Goal: Communication & Community: Answer question/provide support

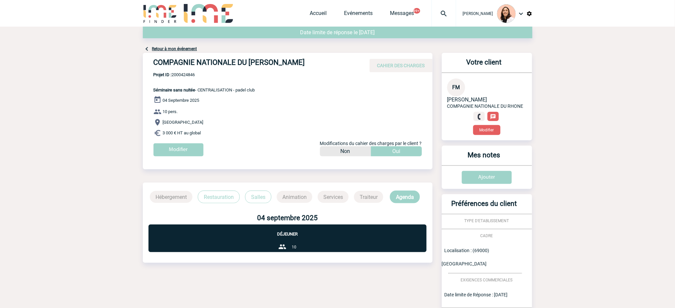
click at [593, 142] on body "Melissa NOBLET Accueil Evénements 99+" at bounding box center [337, 223] width 675 height 446
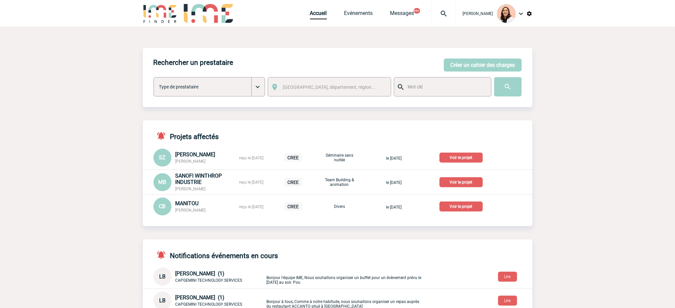
click at [446, 14] on img at bounding box center [444, 14] width 24 height 8
click at [420, 51] on input "search" at bounding box center [412, 51] width 92 height 10
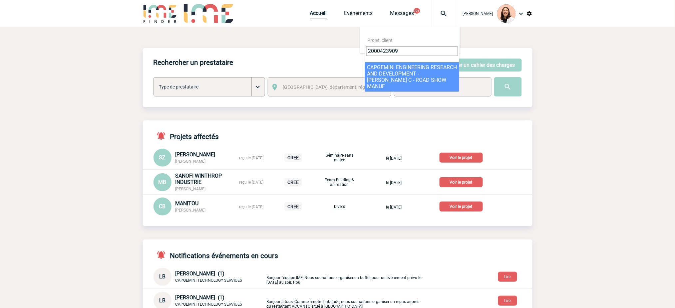
type input "2000423909"
select select "23410"
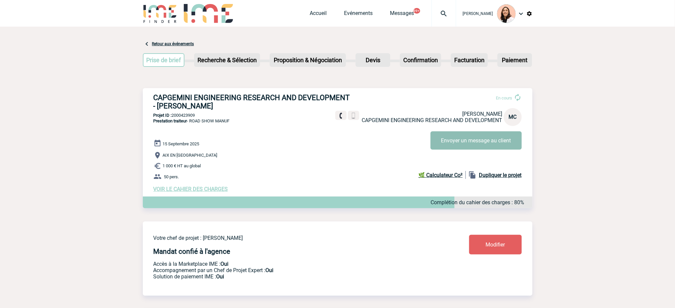
click at [501, 142] on button "Envoyer un message au client" at bounding box center [476, 141] width 91 height 18
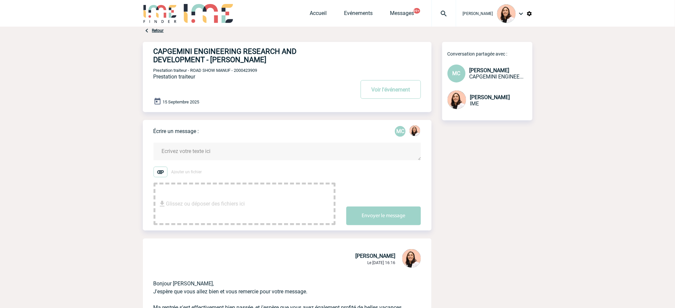
click at [248, 141] on form "Ajouter un fichier Glissez ou déposer des fichiers ici Envoyer le message" at bounding box center [293, 180] width 278 height 91
click at [251, 145] on textarea at bounding box center [287, 152] width 267 height 18
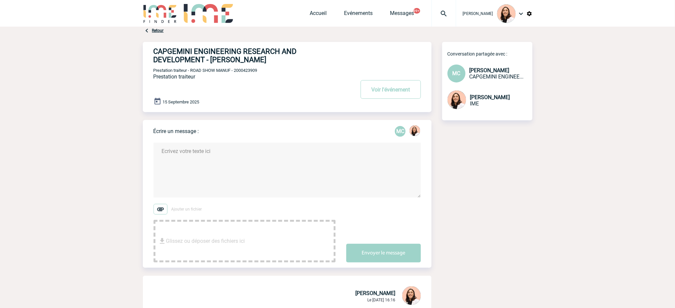
paste textarea "Bonjour [PERSON_NAME], En effet ! C’est une bonne nouvelle. Vous trouverez en p…"
click at [223, 65] on div "CAPGEMINI ENGINEERING RESEARCH AND DEVELOPMENT - [PERSON_NAME] Voir l'événement…" at bounding box center [293, 74] width 278 height 65
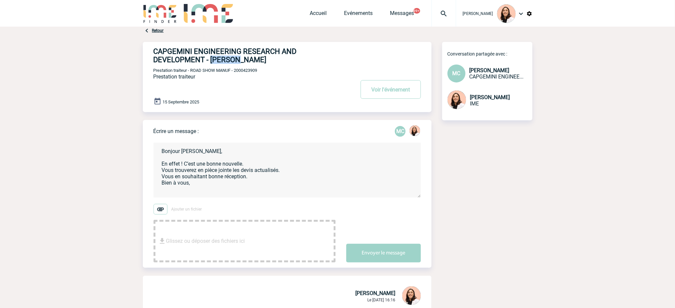
click at [223, 64] on h4 "CAPGEMINI ENGINEERING RESEARCH AND DEVELOPMENT - [PERSON_NAME]" at bounding box center [244, 55] width 181 height 17
copy h4 "[PERSON_NAME]"
click at [189, 152] on textarea "Bonjour [PERSON_NAME], En effet ! C’est une bonne nouvelle. Vous trouverez en p…" at bounding box center [287, 170] width 267 height 55
paste textarea "anie"
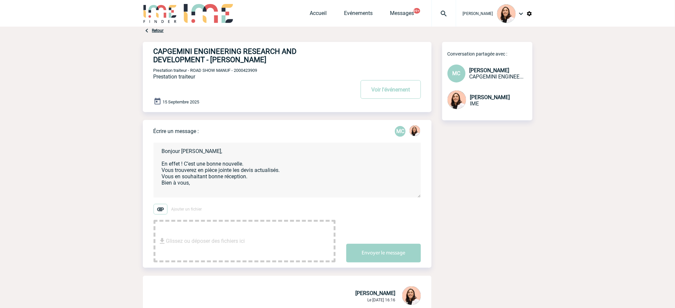
click at [190, 157] on textarea "Bonjour [PERSON_NAME], En effet ! C’est une bonne nouvelle. Vous trouverez en p…" at bounding box center [287, 170] width 267 height 55
drag, startPoint x: 205, startPoint y: 165, endPoint x: 159, endPoint y: 166, distance: 46.3
click at [159, 166] on textarea "Bonjour [PERSON_NAME], En effet ! C’est une bonne nouvelle. Vous trouverez en p…" at bounding box center [287, 170] width 267 height 55
click at [165, 172] on textarea "Bonjour [PERSON_NAME], [GEOGRAPHIC_DATA]. Vous trouverez en pièce jointe les de…" at bounding box center [287, 170] width 267 height 55
click at [337, 167] on textarea "Bonjour [PERSON_NAME], bonne nouvelle, vous trouverez en pièce jointe les devis…" at bounding box center [287, 170] width 267 height 55
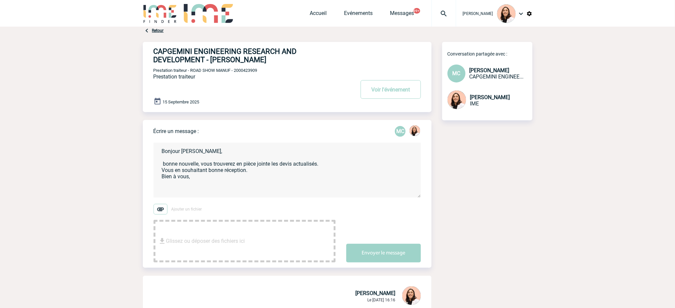
click at [327, 165] on textarea "Bonjour [PERSON_NAME], bonne nouvelle, vous trouverez en pièce jointe les devis…" at bounding box center [287, 170] width 267 height 55
click at [325, 166] on textarea "Bonjour [PERSON_NAME], bonne nouvelle, vous trouverez en pièce jointe les devis…" at bounding box center [287, 170] width 267 height 55
type textarea "Bonjour [PERSON_NAME], bonne nouvelle, vous trouverez en pièce jointe les devis…"
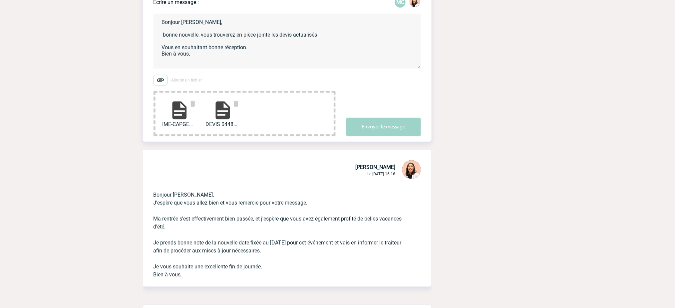
scroll to position [133, 0]
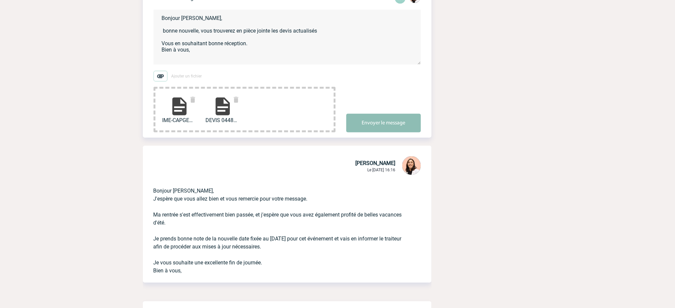
click at [386, 128] on button "Envoyer le message" at bounding box center [383, 123] width 75 height 19
